Goal: Navigation & Orientation: Understand site structure

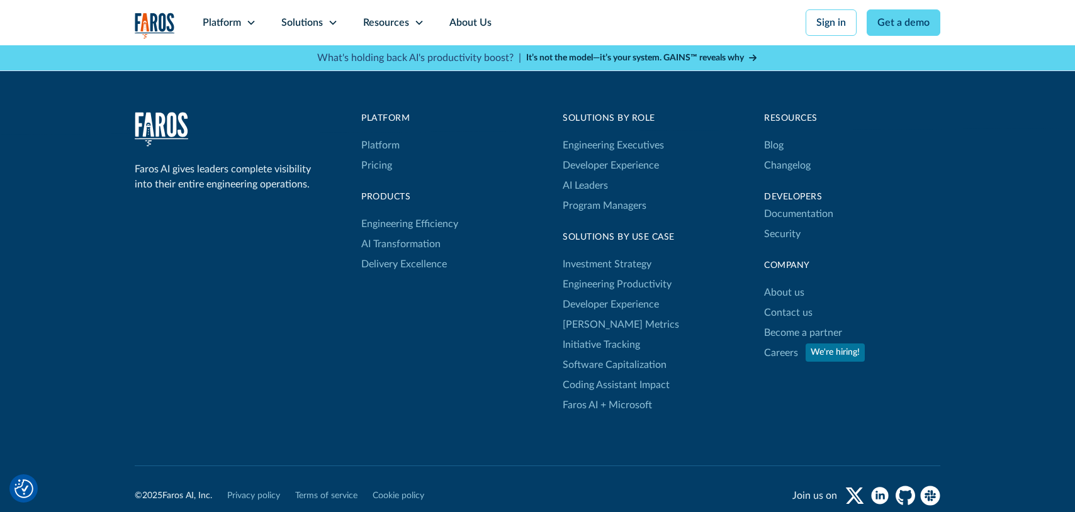
scroll to position [4185, 0]
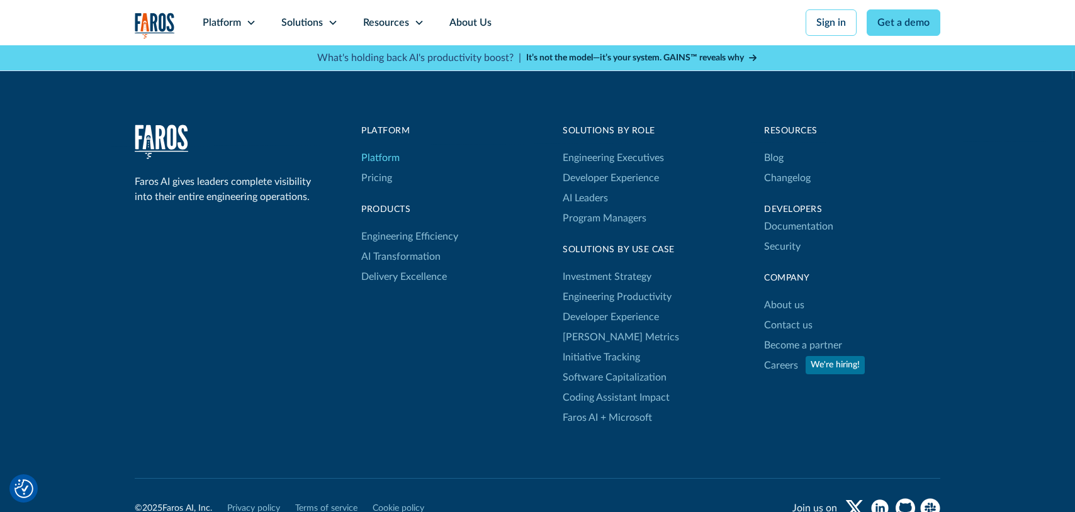
click at [387, 148] on link "Platform" at bounding box center [380, 158] width 38 height 20
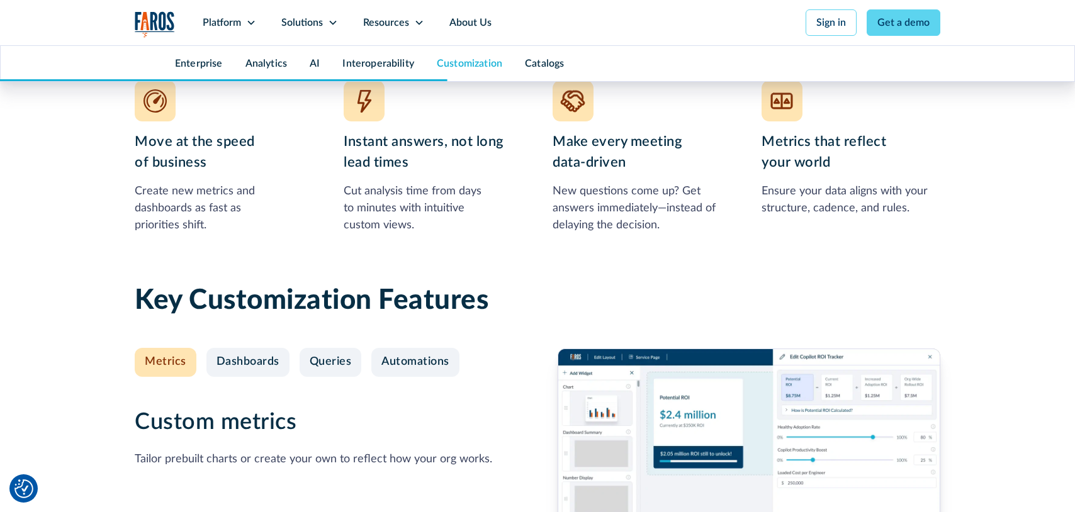
scroll to position [4488, 0]
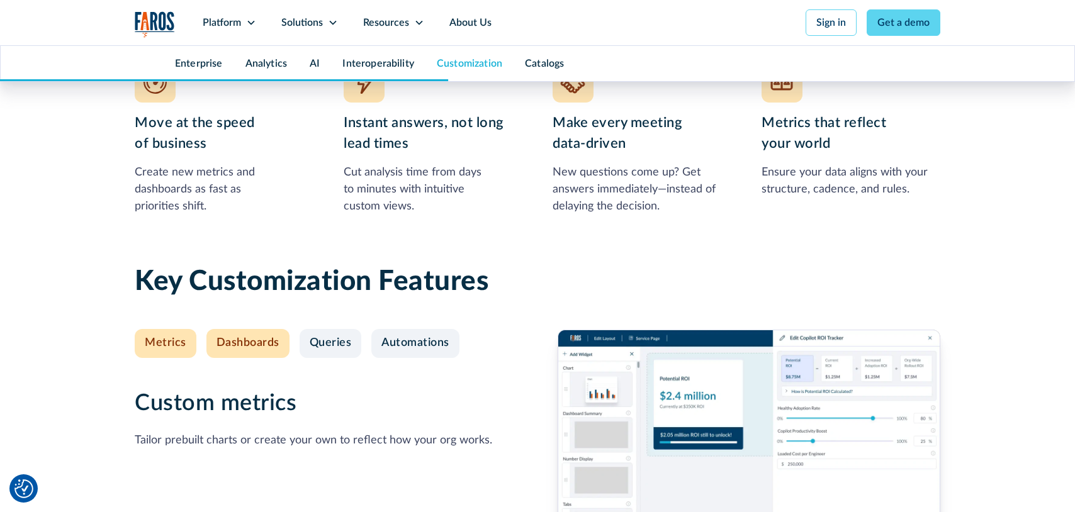
click at [249, 354] on link "Dashboards" at bounding box center [247, 343] width 83 height 29
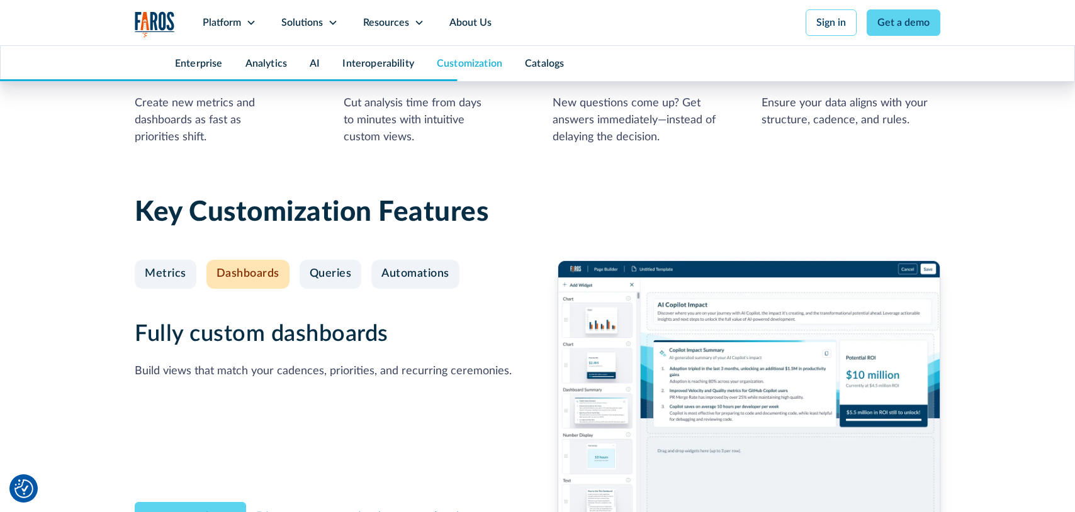
scroll to position [4681, 0]
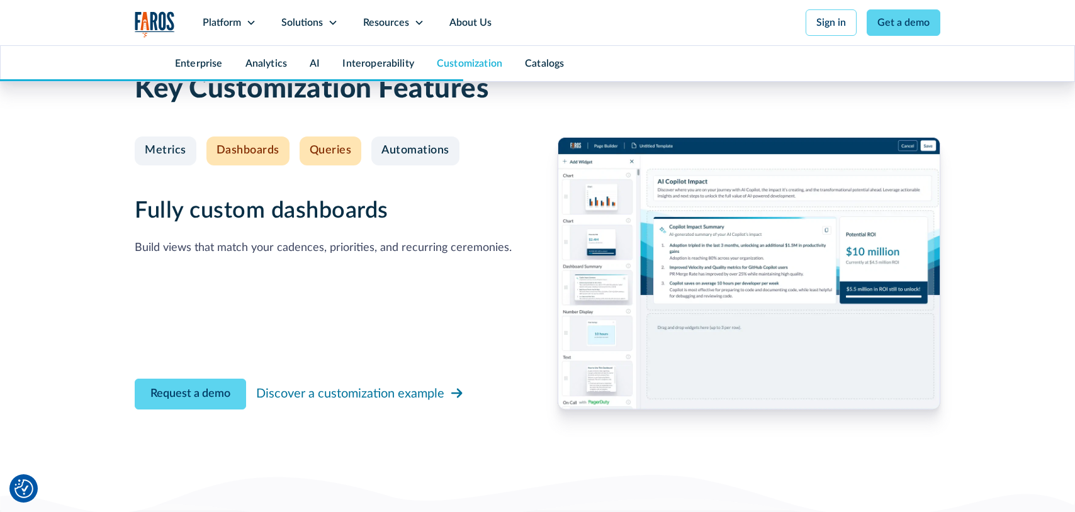
click at [313, 160] on link "Queries" at bounding box center [331, 151] width 62 height 29
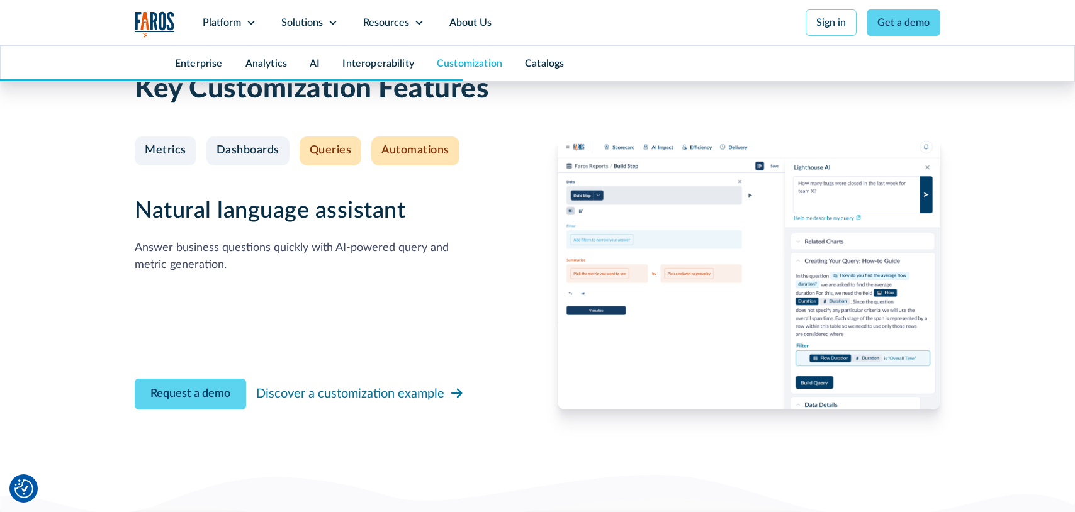
click at [424, 161] on link "Automations" at bounding box center [415, 151] width 88 height 29
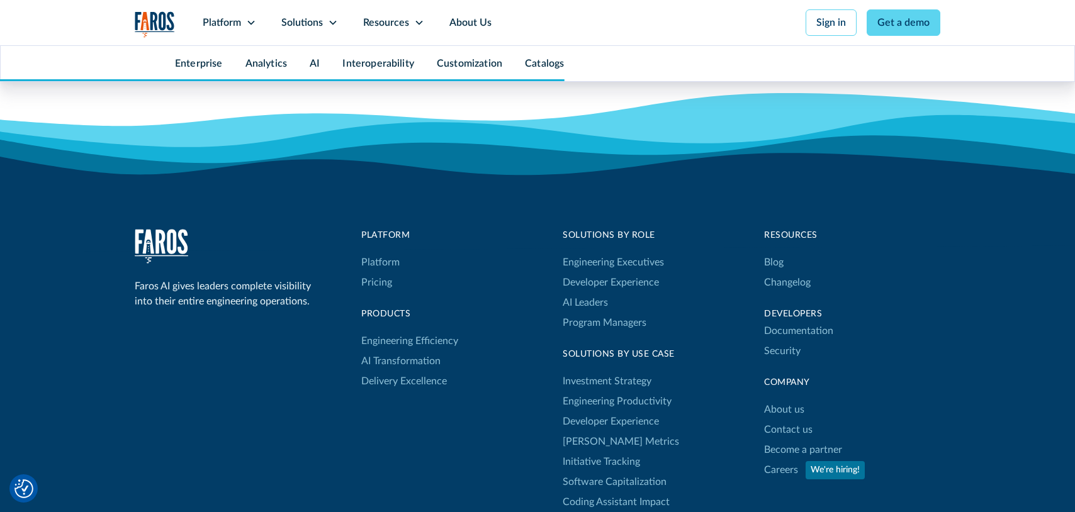
scroll to position [6452, 0]
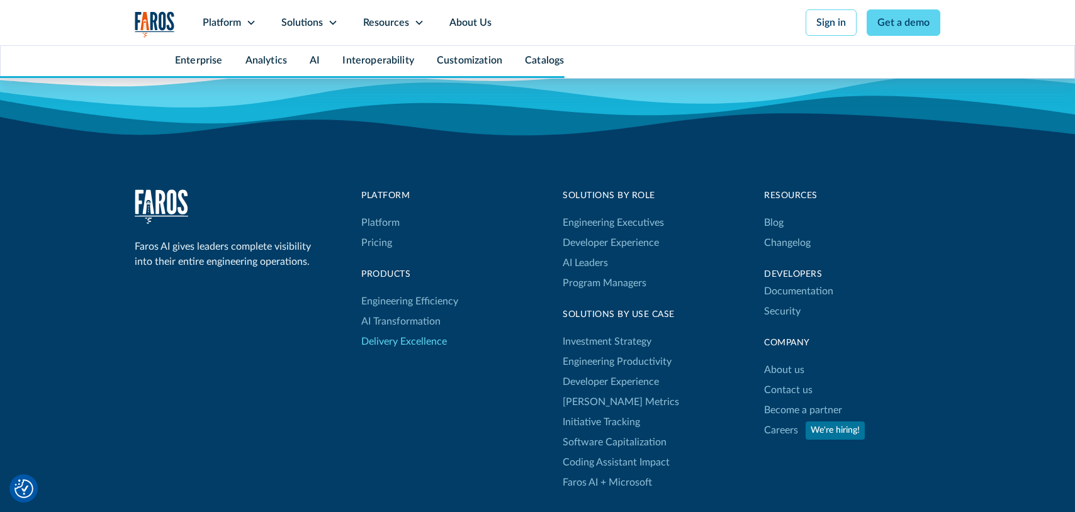
drag, startPoint x: 447, startPoint y: 349, endPoint x: 437, endPoint y: 349, distance: 10.1
click at [447, 349] on div "Engineering Efficiency AI Transformation Delivery Excellence" at bounding box center [409, 321] width 97 height 60
click at [437, 349] on link "Delivery Excellence" at bounding box center [404, 342] width 86 height 20
click at [437, 344] on link "Delivery Excellence" at bounding box center [404, 342] width 86 height 20
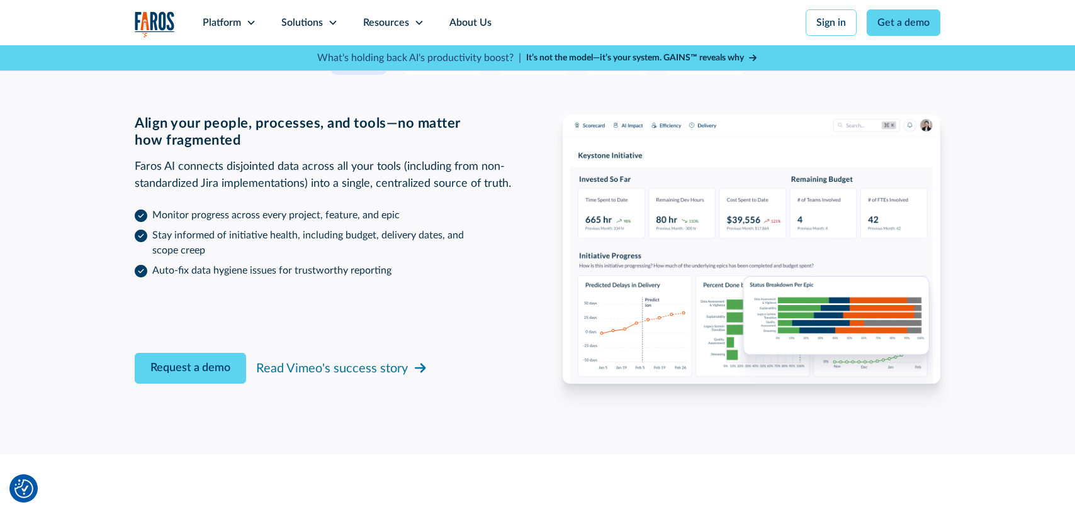
scroll to position [1551, 0]
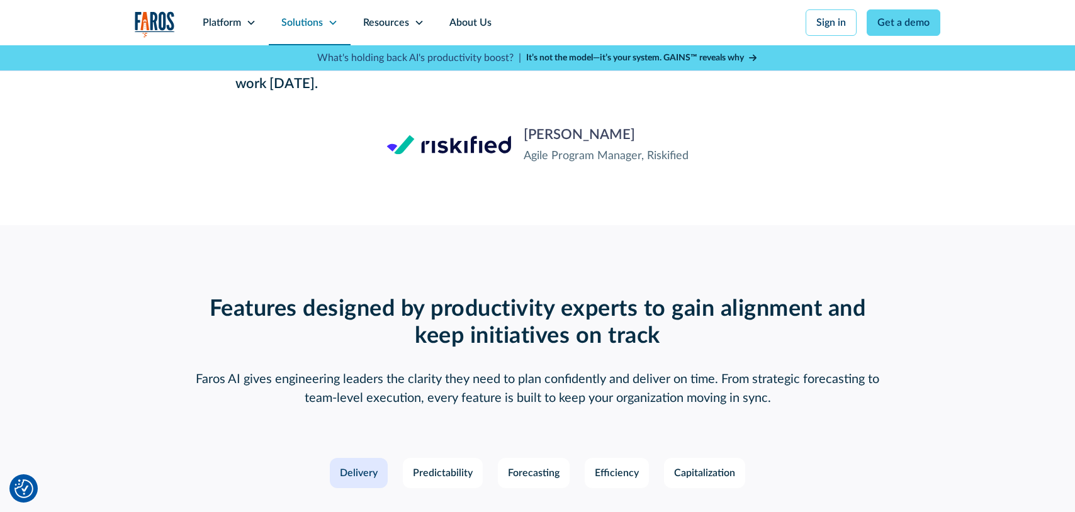
click at [320, 27] on div "Solutions" at bounding box center [302, 22] width 42 height 15
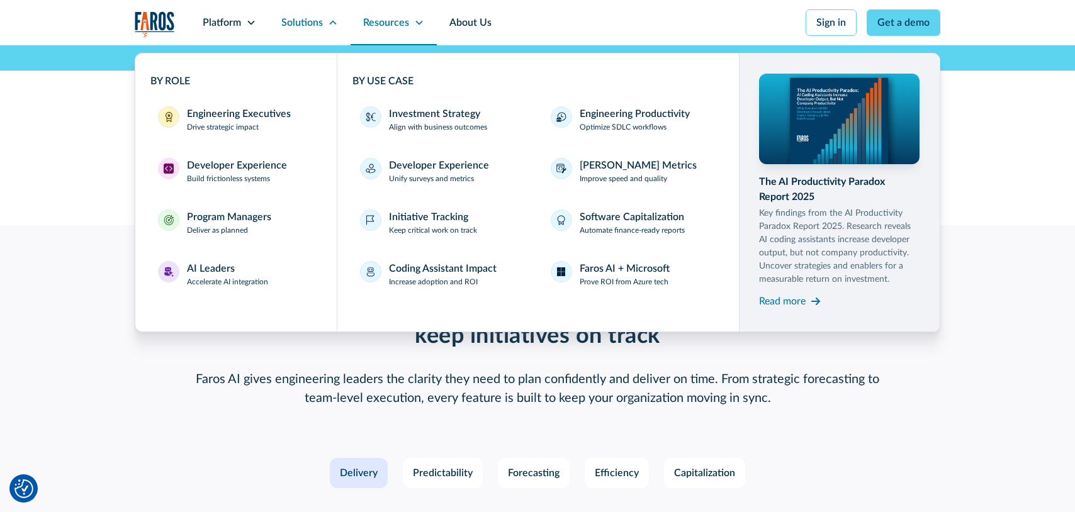
click at [427, 17] on div "Resources" at bounding box center [394, 22] width 86 height 45
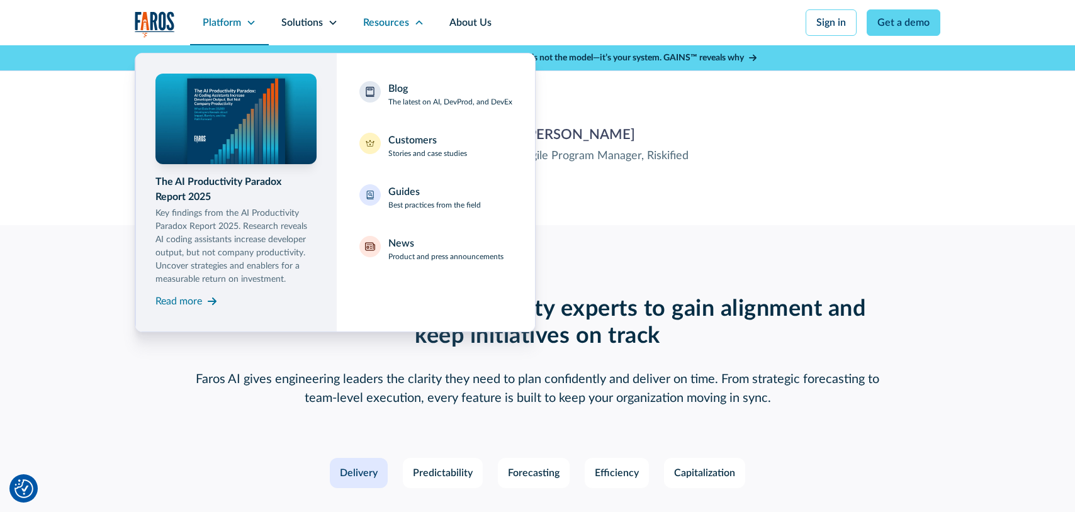
click at [235, 21] on div "Platform" at bounding box center [222, 22] width 38 height 15
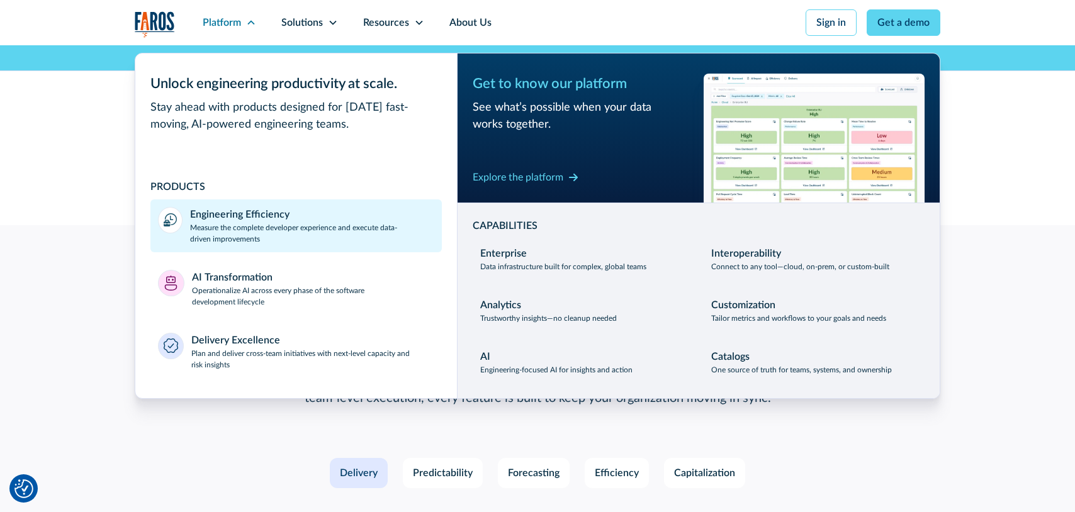
click at [226, 232] on p "Measure the complete developer experience and execute data-driven improvements" at bounding box center [312, 233] width 244 height 23
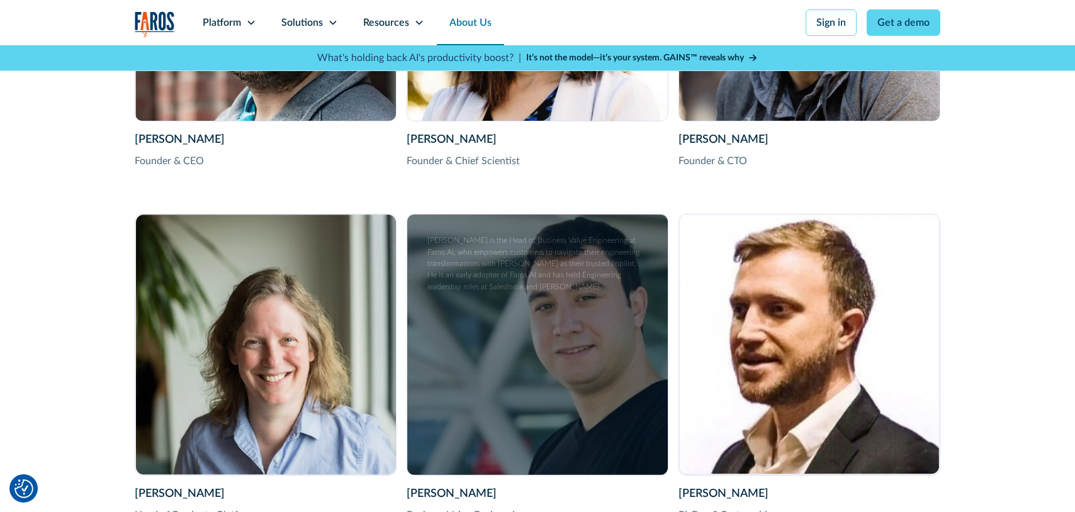
scroll to position [1971, 0]
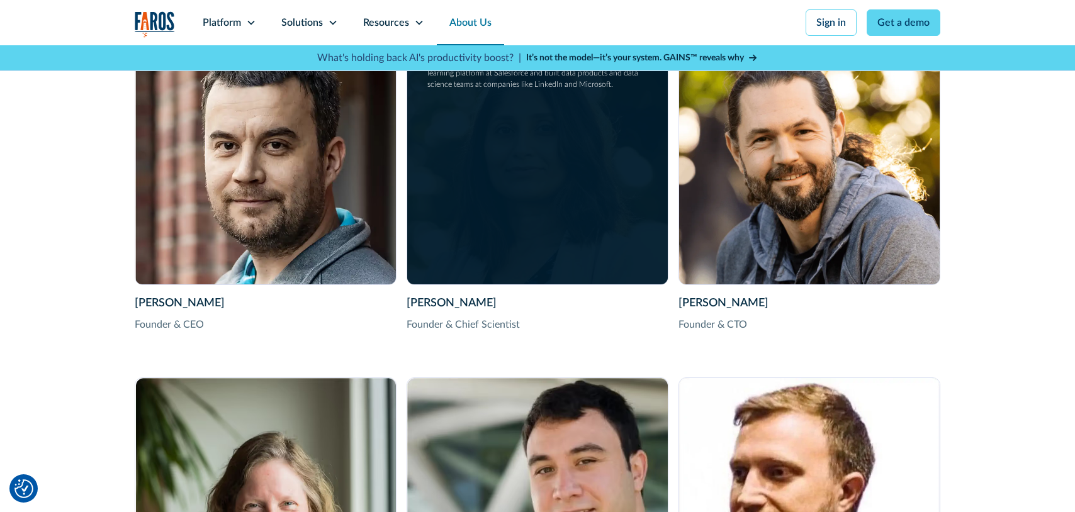
click at [481, 230] on div "Shubha Nabar Founder & Chief Scientist Shubha Nabar is the Co-founder of Faros …" at bounding box center [537, 154] width 261 height 261
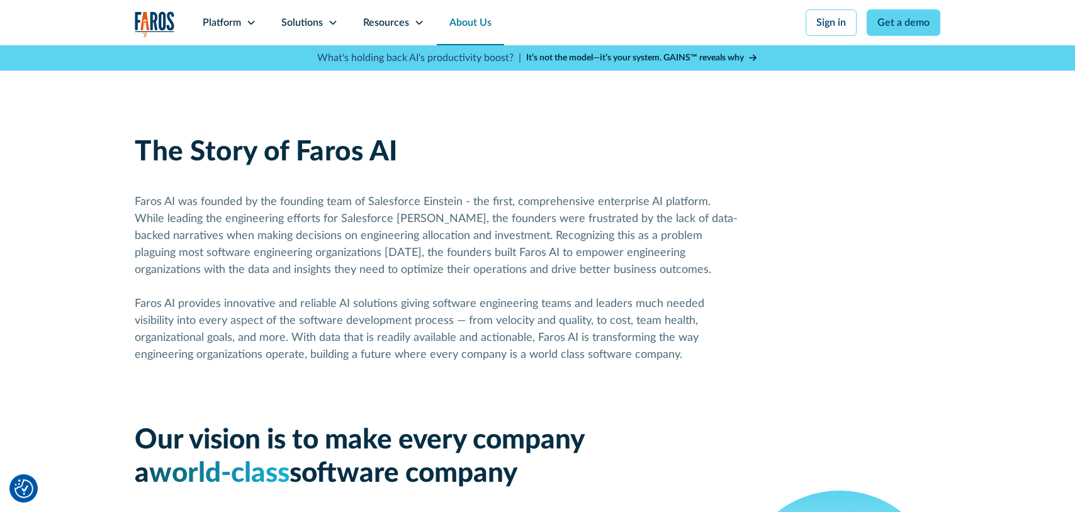
scroll to position [0, 0]
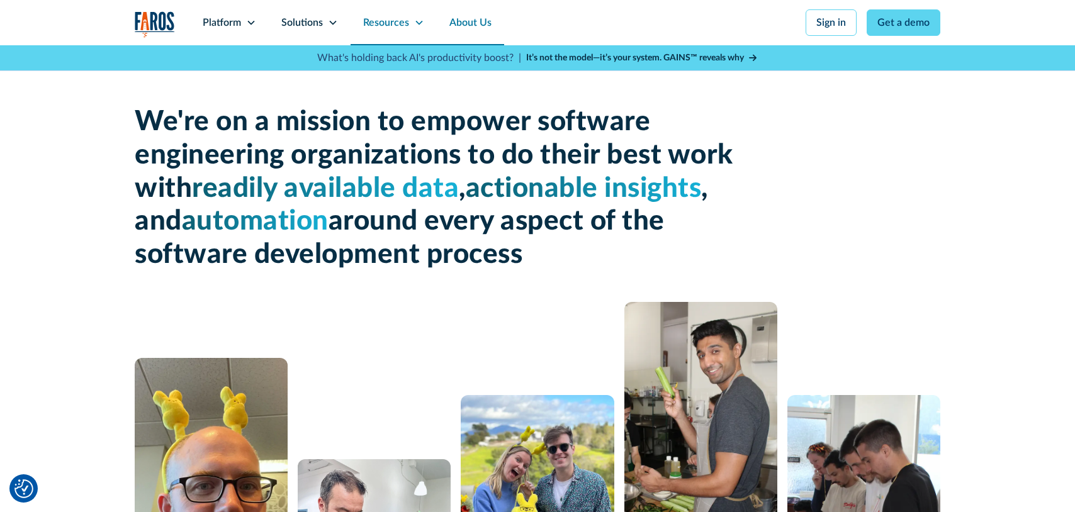
click at [384, 28] on div "Resources" at bounding box center [386, 22] width 46 height 15
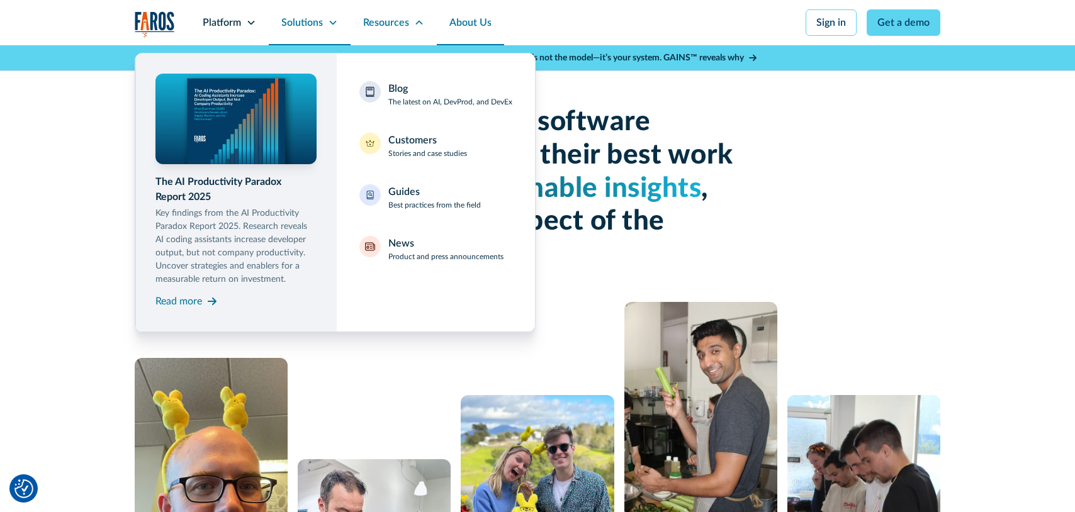
click at [329, 29] on div "Solutions" at bounding box center [310, 22] width 82 height 45
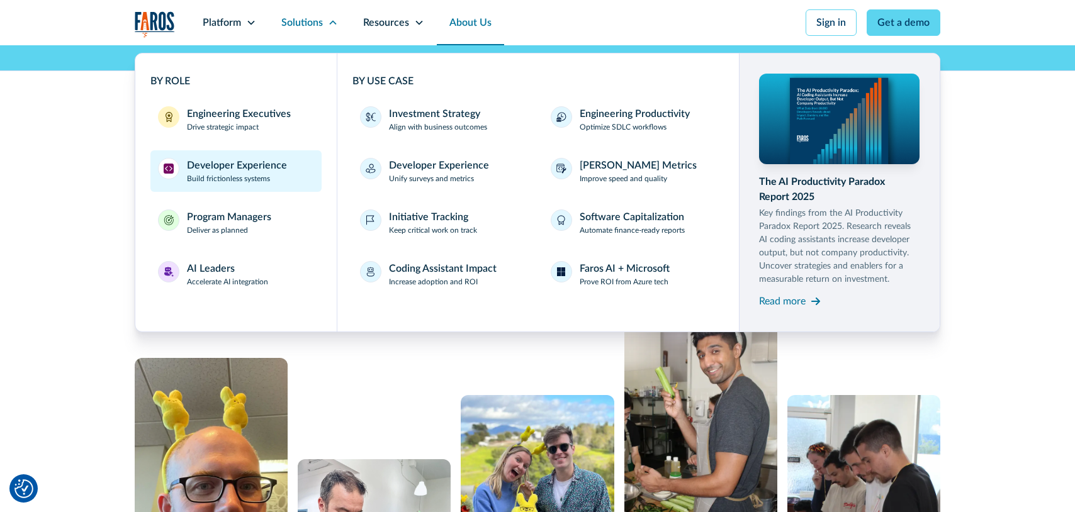
click at [213, 160] on div "Developer Experience" at bounding box center [237, 165] width 100 height 15
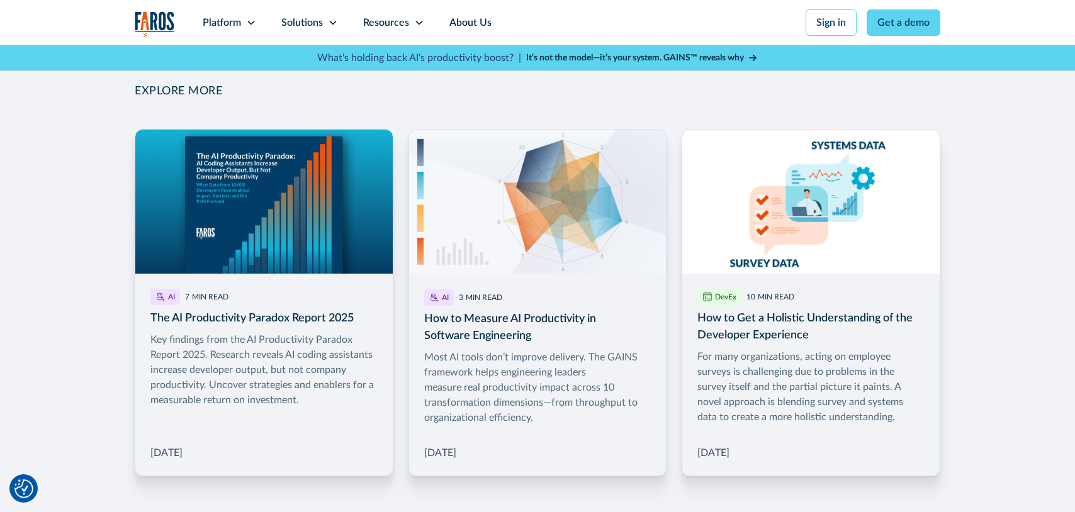
scroll to position [2699, 0]
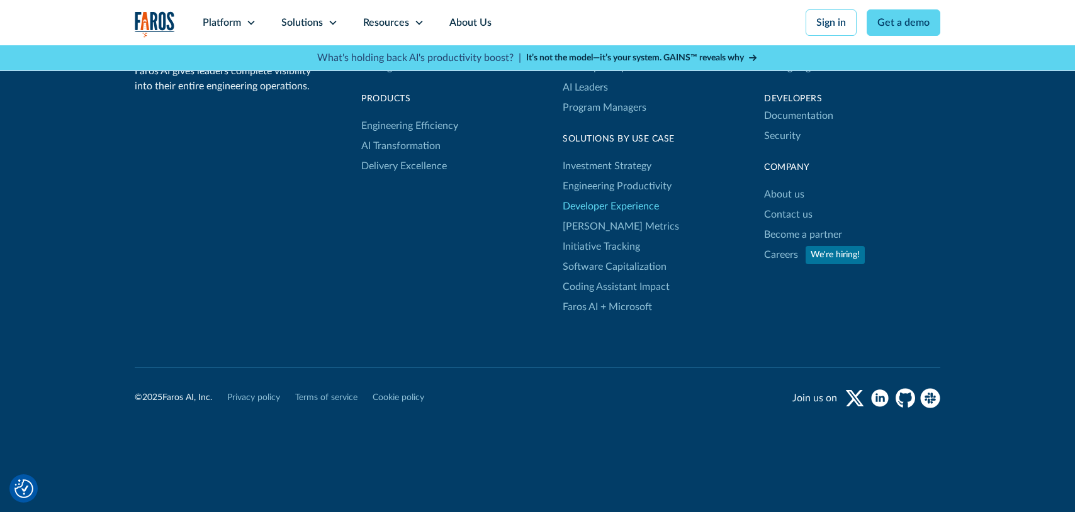
click at [618, 196] on link "Developer Experience" at bounding box center [611, 206] width 96 height 20
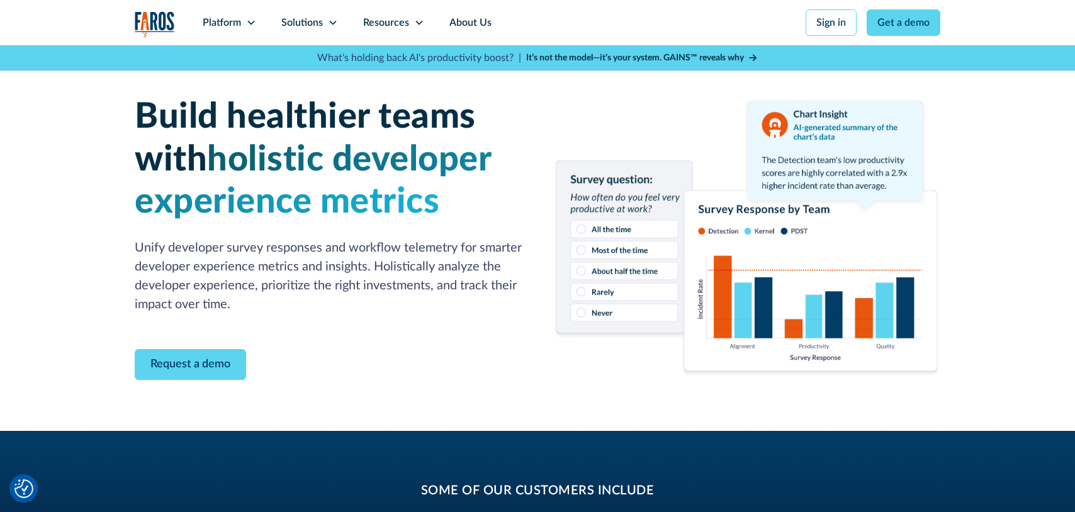
click at [153, 22] on img "home" at bounding box center [155, 24] width 40 height 26
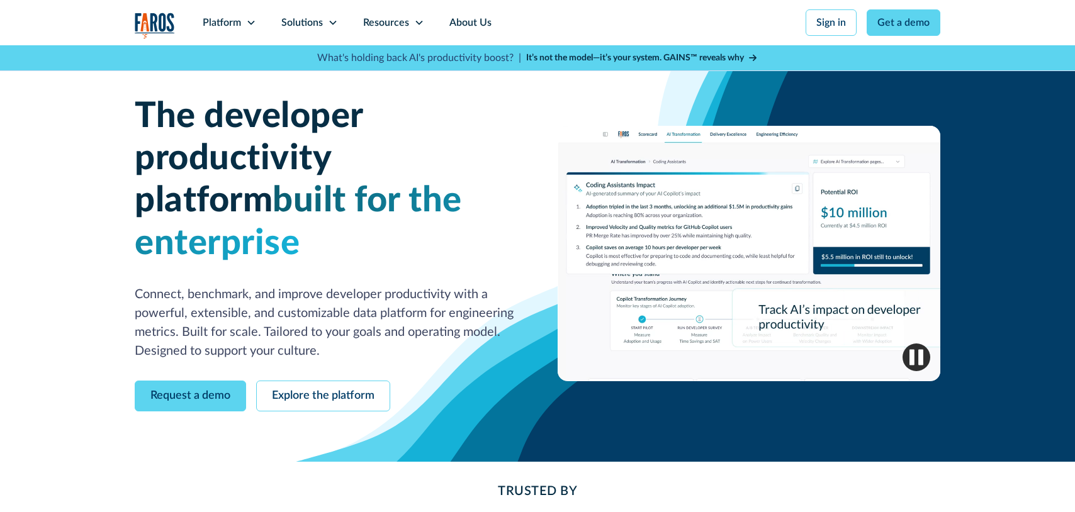
click at [838, 32] on link "Sign in" at bounding box center [830, 22] width 51 height 26
